Goal: Task Accomplishment & Management: Manage account settings

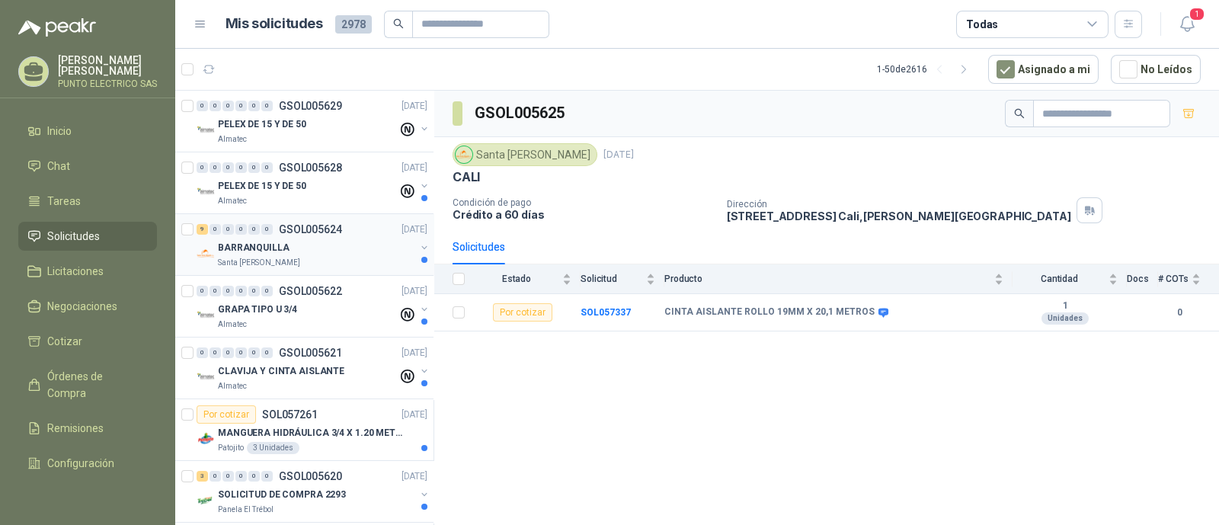
scroll to position [5, 0]
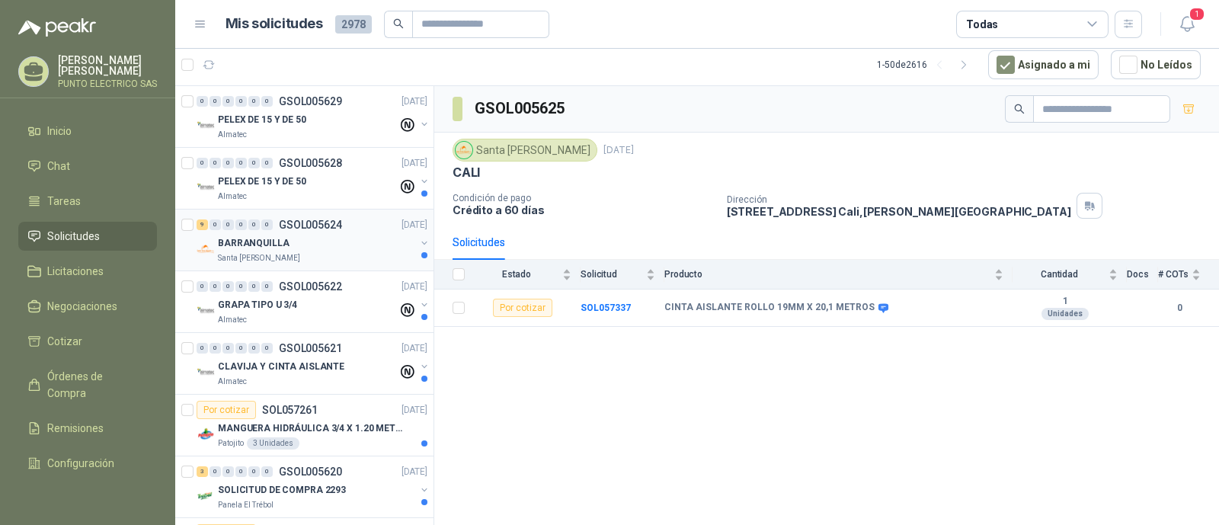
click at [312, 230] on div "9 0 0 0 0 0 GSOL005624 [DATE]" at bounding box center [314, 225] width 234 height 18
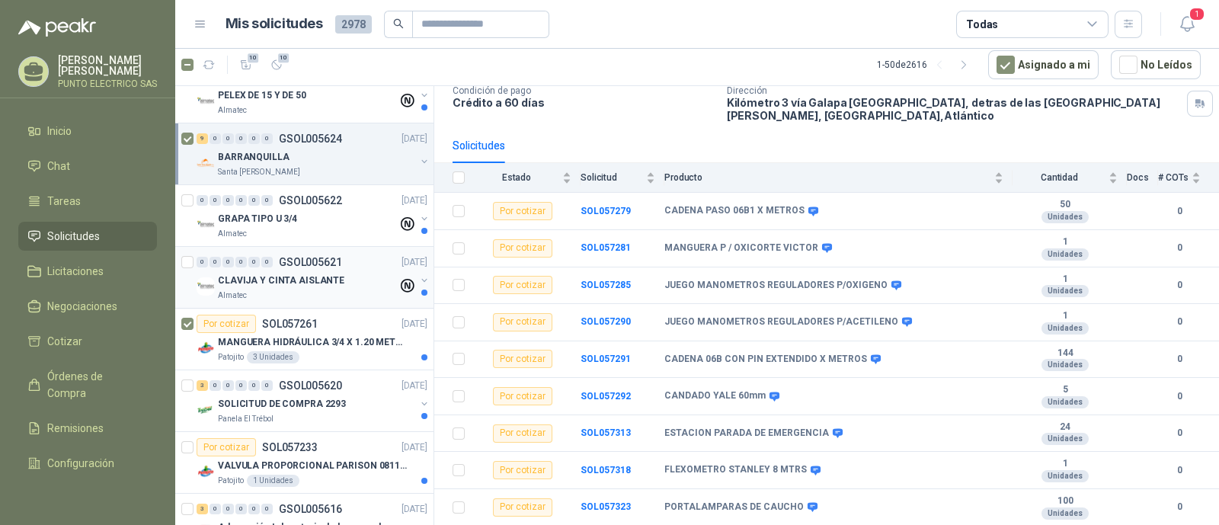
scroll to position [95, 0]
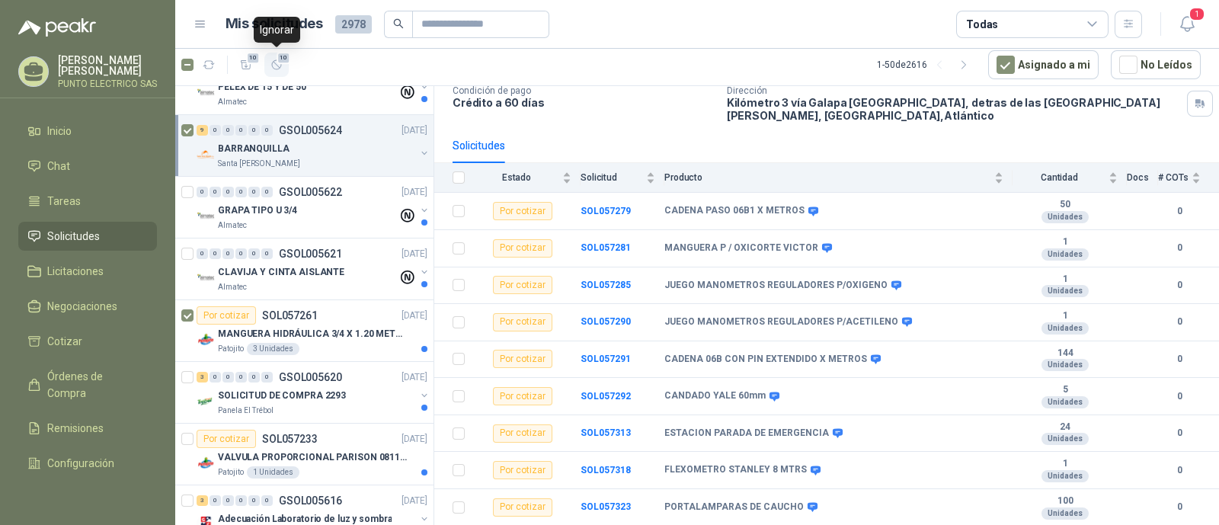
click at [277, 62] on icon "button" at bounding box center [277, 65] width 13 height 13
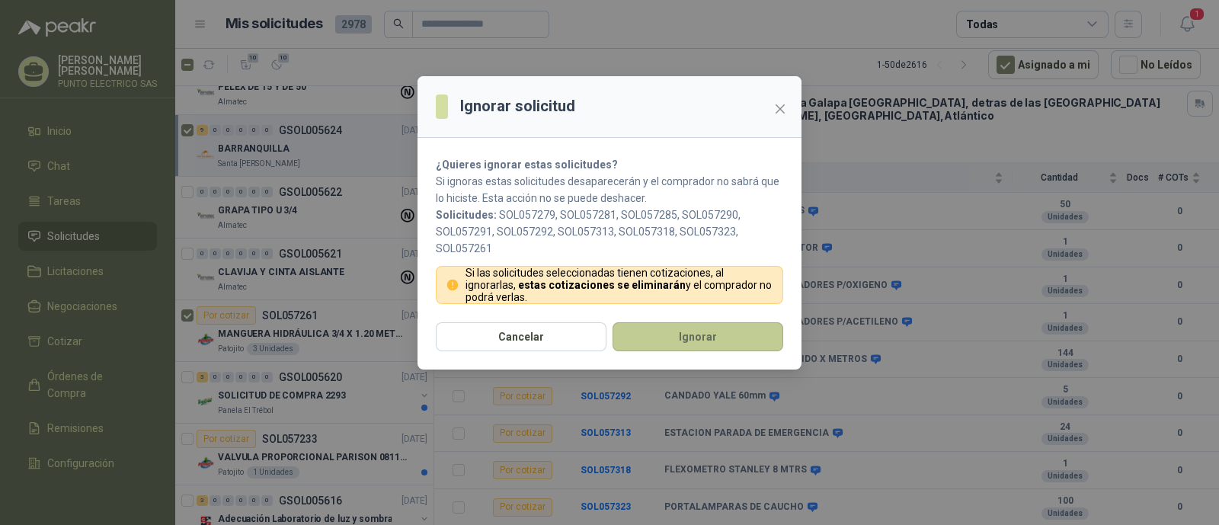
click at [694, 332] on button "Ignorar" at bounding box center [698, 336] width 171 height 29
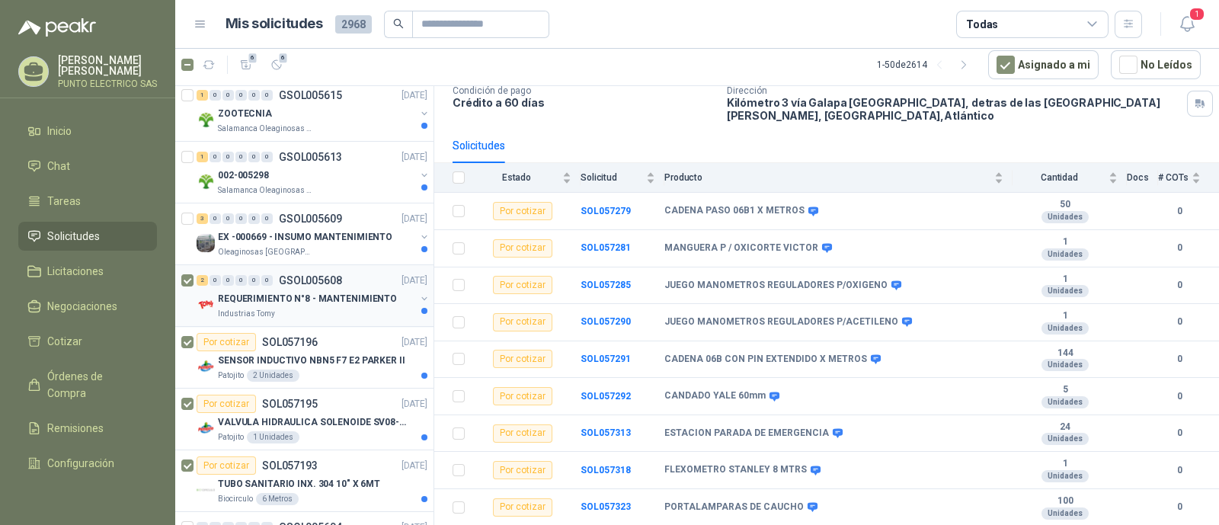
scroll to position [380, 0]
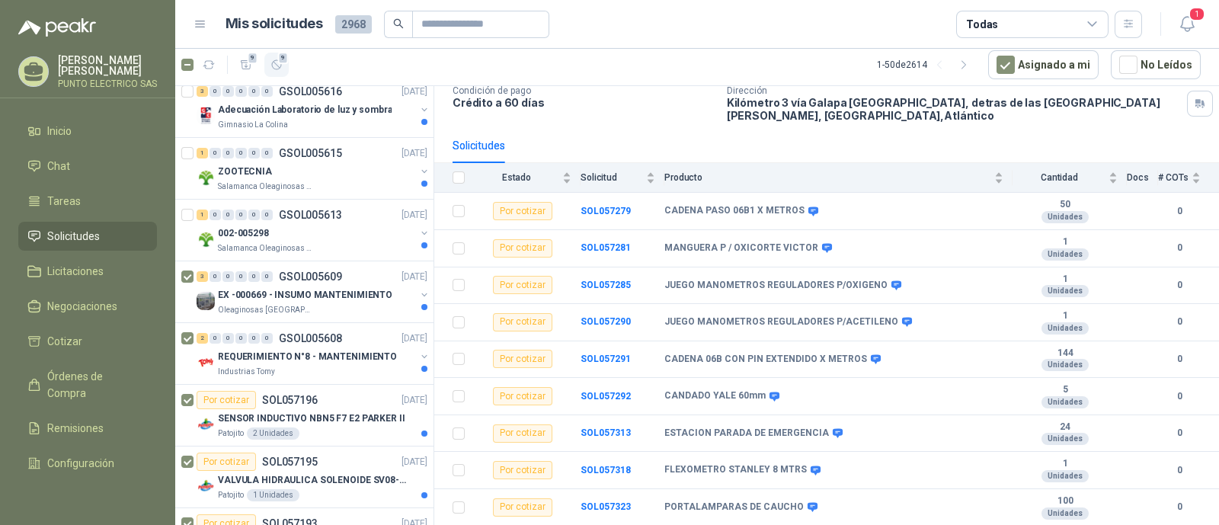
click at [280, 63] on icon "button" at bounding box center [277, 65] width 13 height 13
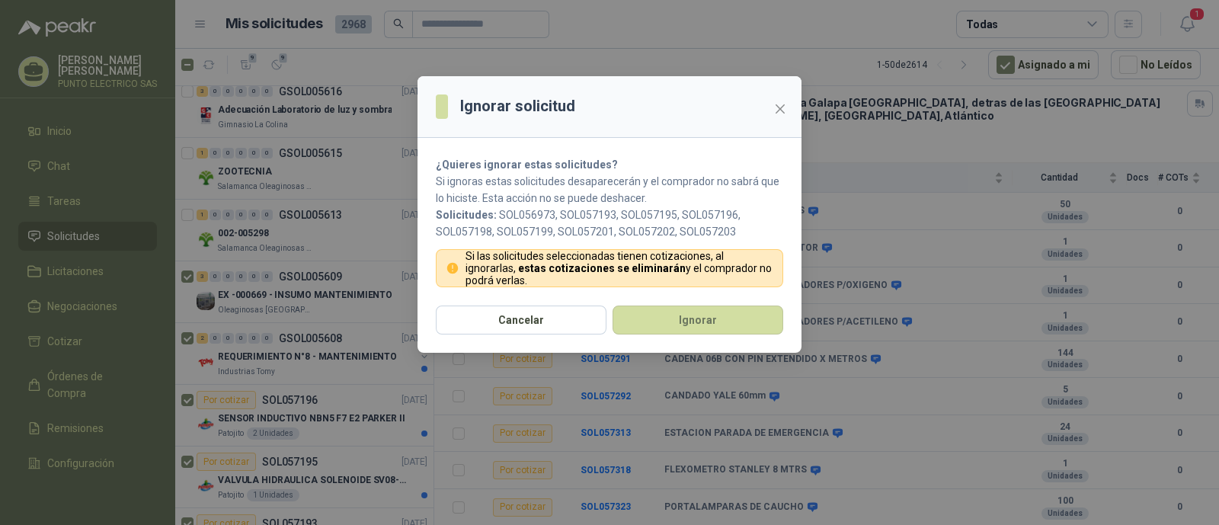
click at [671, 303] on section "¿Quieres ignorar estas solicitudes? Si ignoras estas solicitudes desaparecerán …" at bounding box center [610, 222] width 384 height 168
click at [690, 325] on button "Ignorar" at bounding box center [698, 320] width 171 height 29
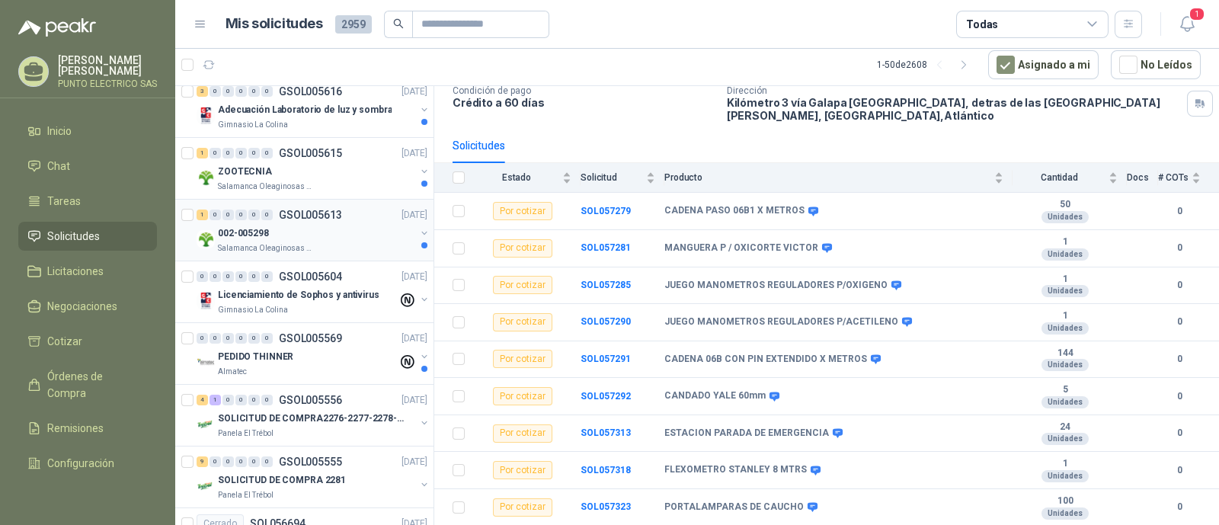
click at [273, 229] on div "002-005298" at bounding box center [316, 233] width 197 height 18
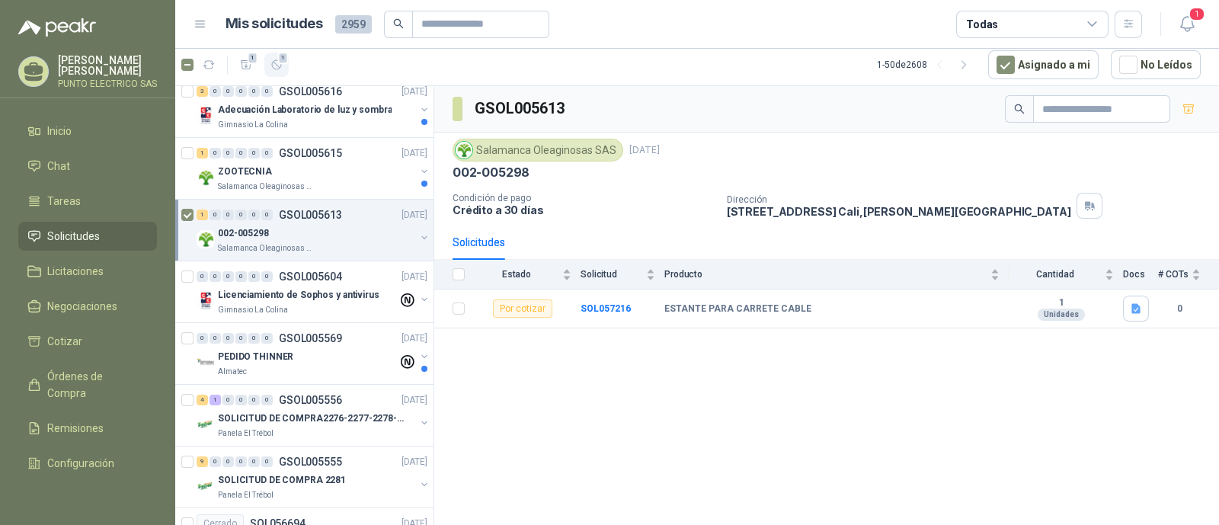
click at [278, 66] on icon "button" at bounding box center [277, 65] width 13 height 13
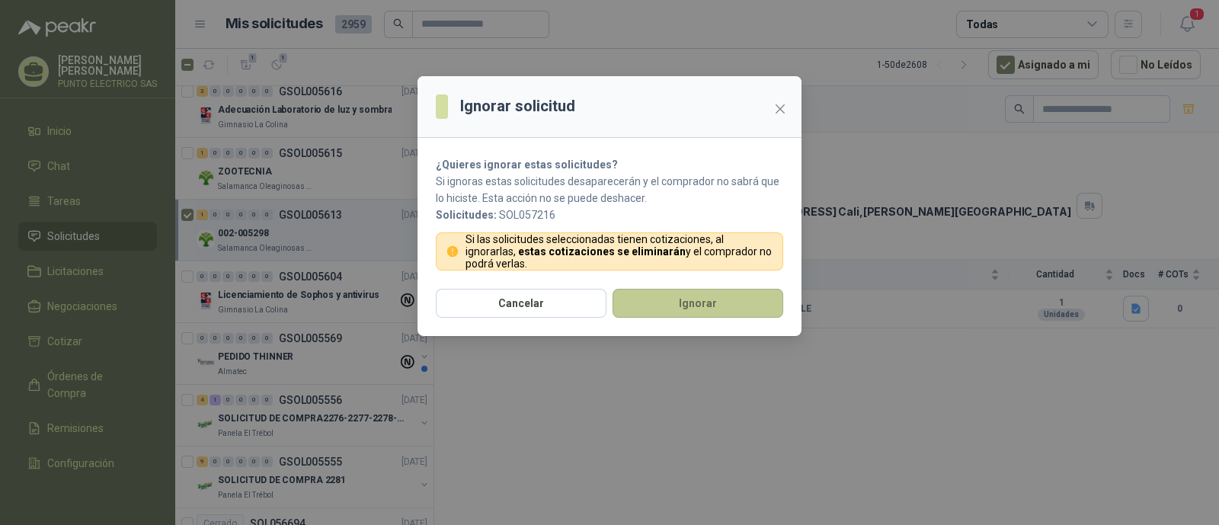
click at [690, 296] on button "Ignorar" at bounding box center [698, 303] width 171 height 29
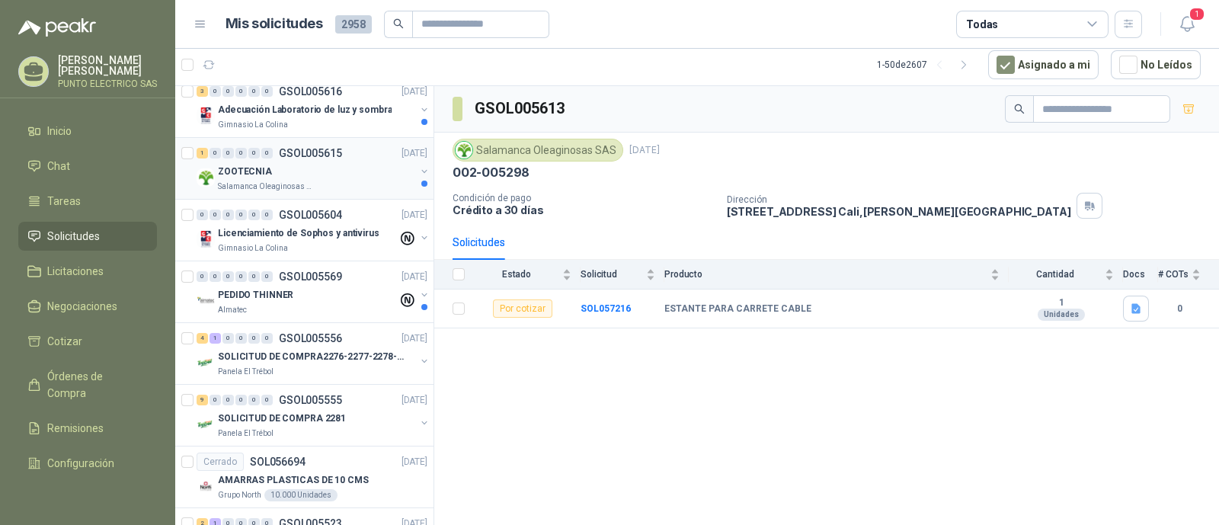
click at [266, 168] on p "ZOOTECNIA" at bounding box center [245, 172] width 54 height 14
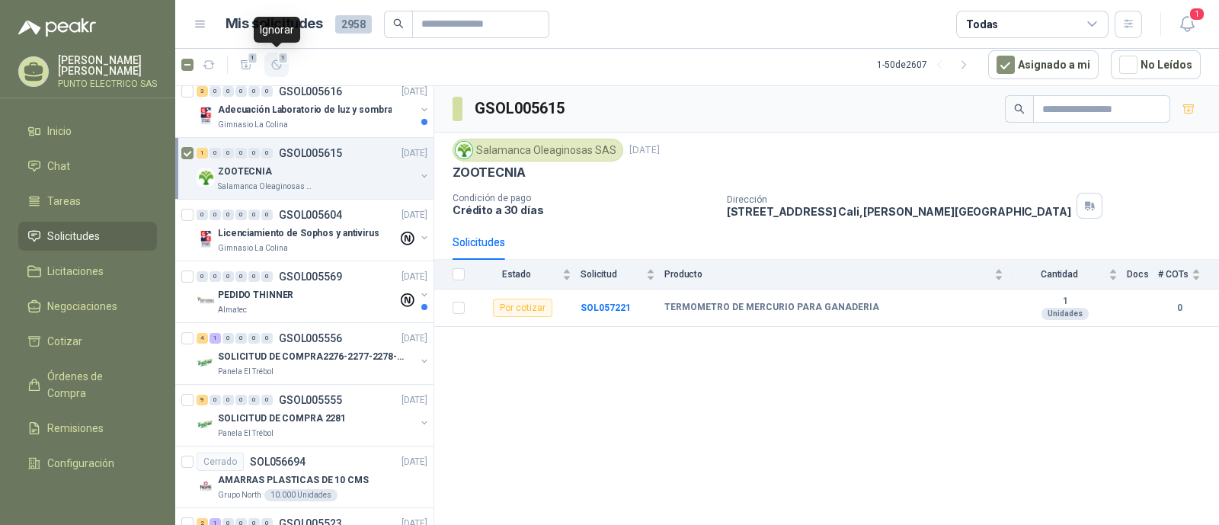
click at [278, 67] on icon "button" at bounding box center [277, 65] width 13 height 13
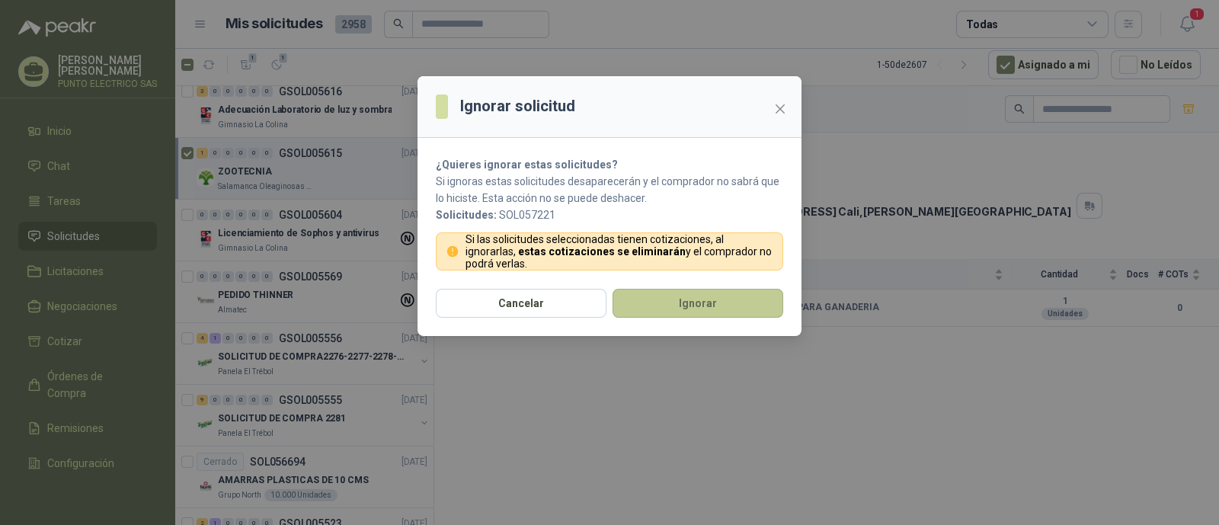
click at [681, 306] on button "Ignorar" at bounding box center [698, 303] width 171 height 29
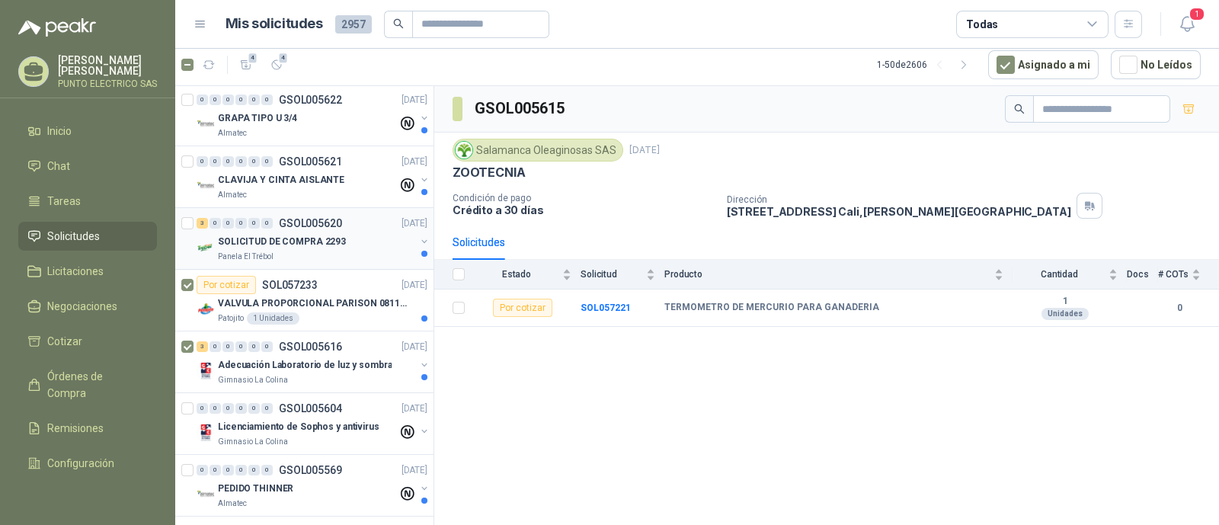
scroll to position [95, 0]
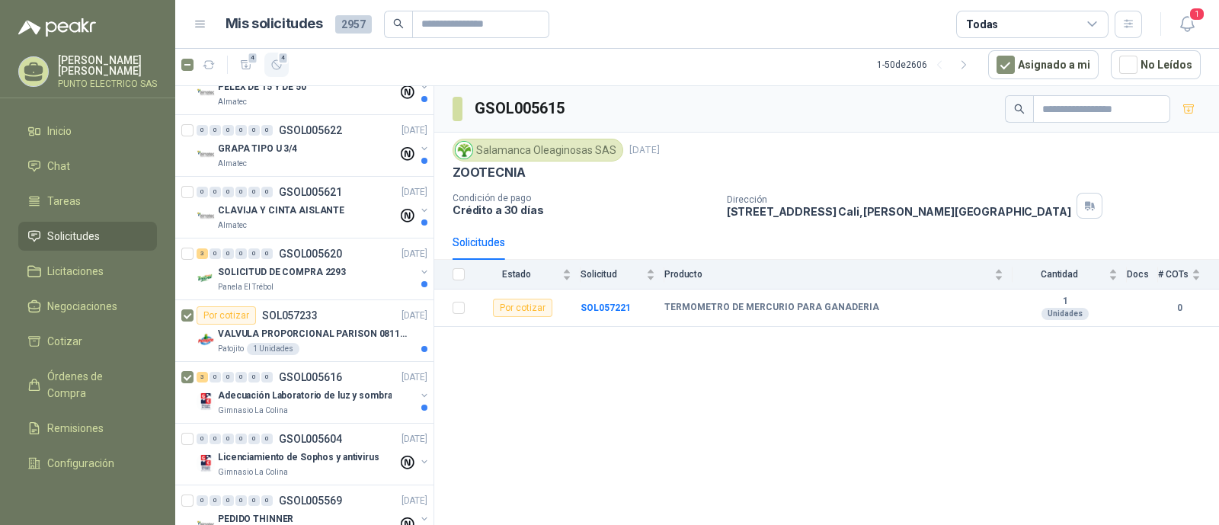
click at [282, 66] on icon "button" at bounding box center [277, 65] width 13 height 13
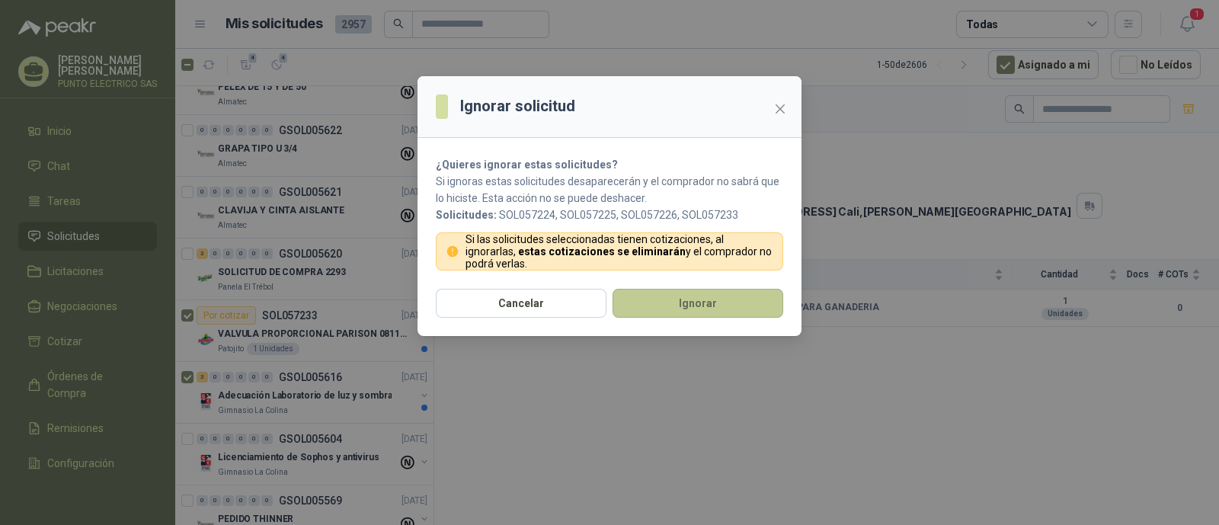
click at [705, 298] on button "Ignorar" at bounding box center [698, 303] width 171 height 29
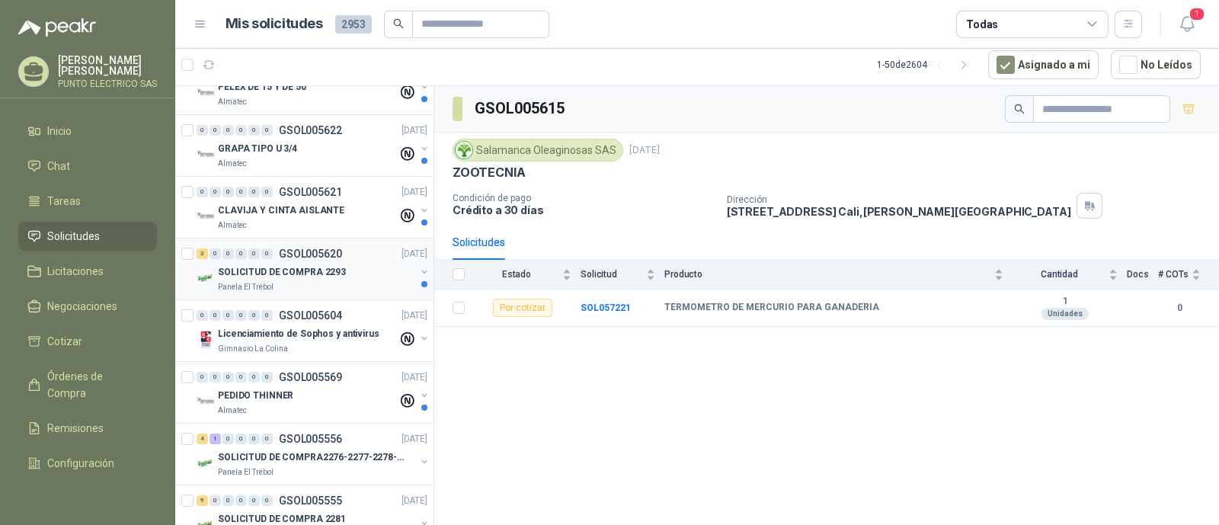
click at [279, 263] on div "SOLICITUD DE COMPRA 2293" at bounding box center [316, 272] width 197 height 18
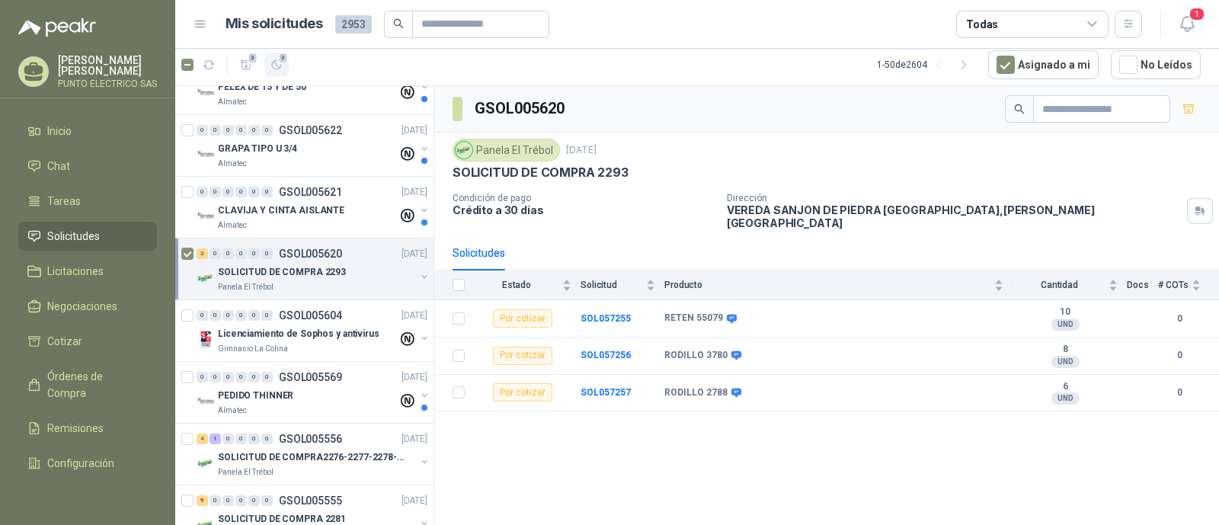
click at [276, 62] on icon "button" at bounding box center [277, 65] width 13 height 13
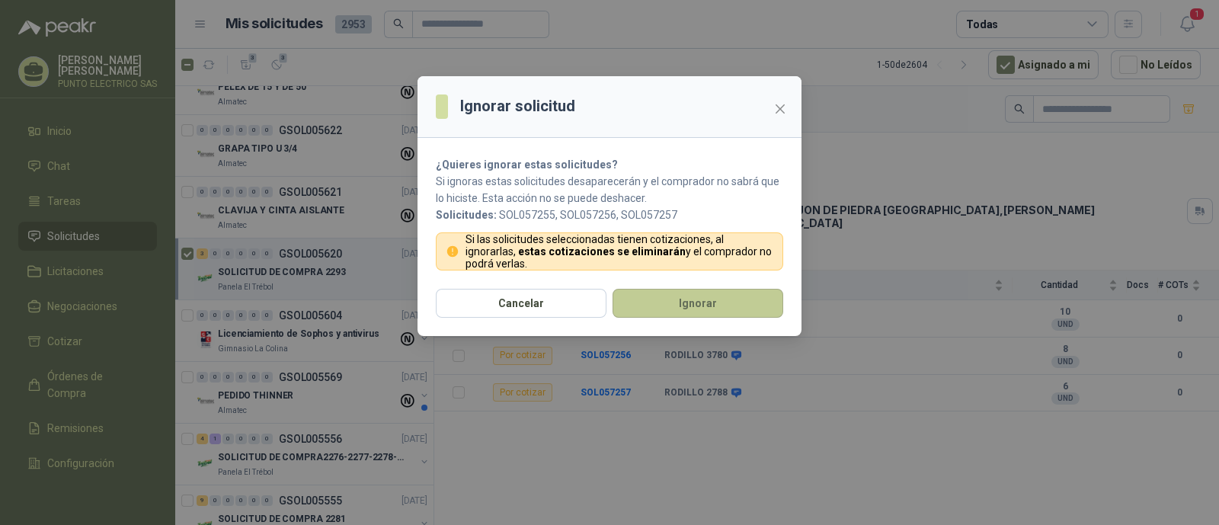
click at [710, 301] on button "Ignorar" at bounding box center [698, 303] width 171 height 29
